Goal: Task Accomplishment & Management: Use online tool/utility

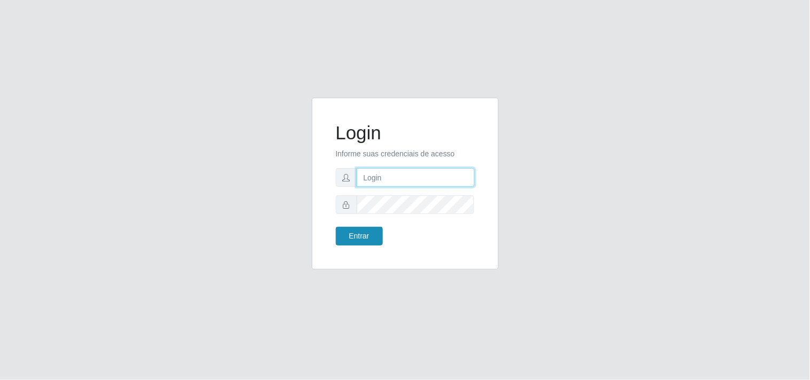
type input "[EMAIL_ADDRESS][DOMAIN_NAME]"
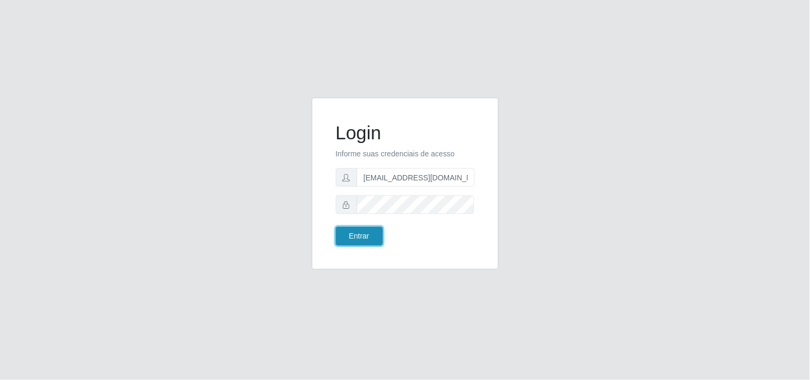
click at [338, 239] on button "Entrar" at bounding box center [359, 236] width 47 height 19
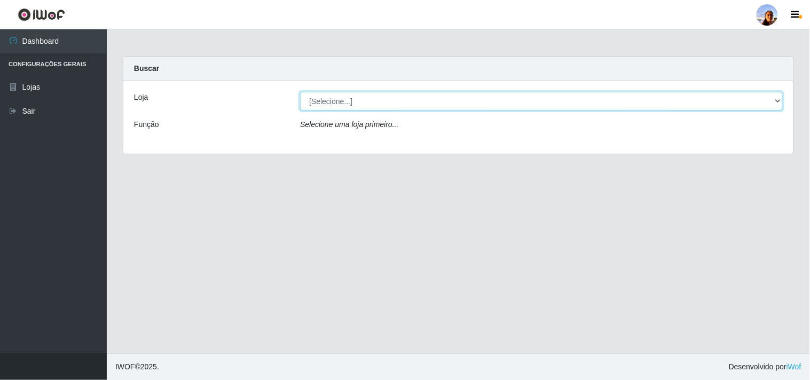
click at [777, 99] on select "[Selecione...] Supermercado [GEOGRAPHIC_DATA]" at bounding box center [541, 101] width 483 height 19
select select "166"
click at [300, 92] on select "[Selecione...] Supermercado [GEOGRAPHIC_DATA]" at bounding box center [541, 101] width 483 height 19
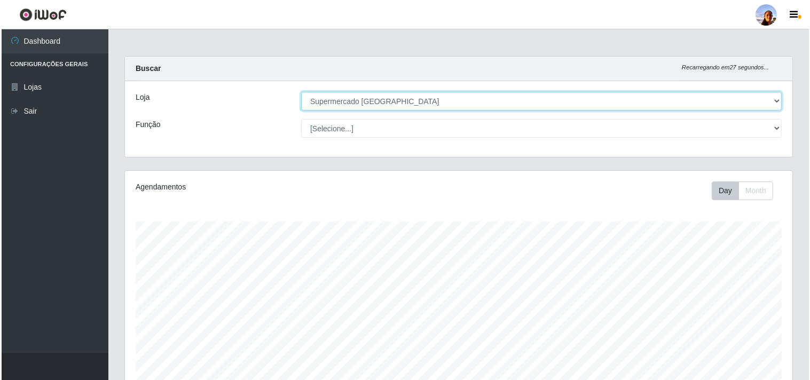
scroll to position [186, 0]
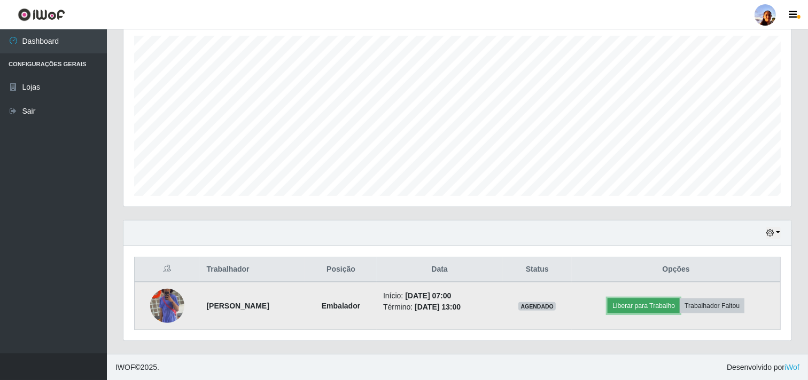
click at [640, 306] on button "Liberar para Trabalho" at bounding box center [643, 306] width 72 height 15
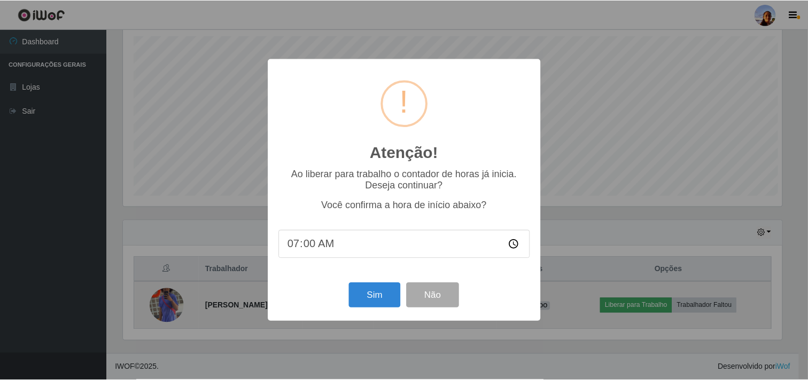
scroll to position [221, 661]
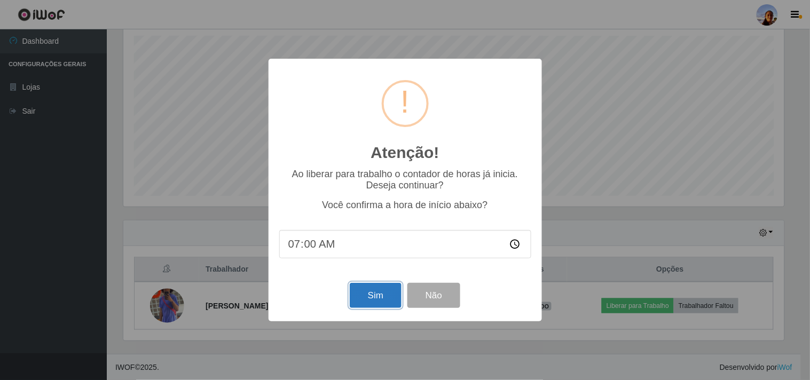
click at [362, 291] on button "Sim" at bounding box center [376, 295] width 52 height 25
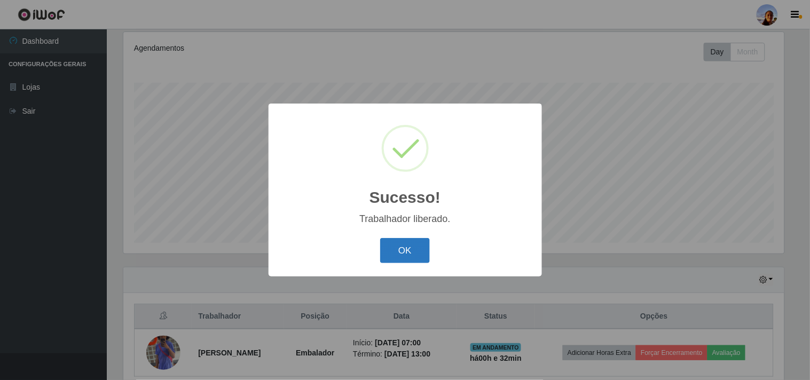
click at [406, 249] on button "OK" at bounding box center [405, 250] width 50 height 25
